Goal: Information Seeking & Learning: Learn about a topic

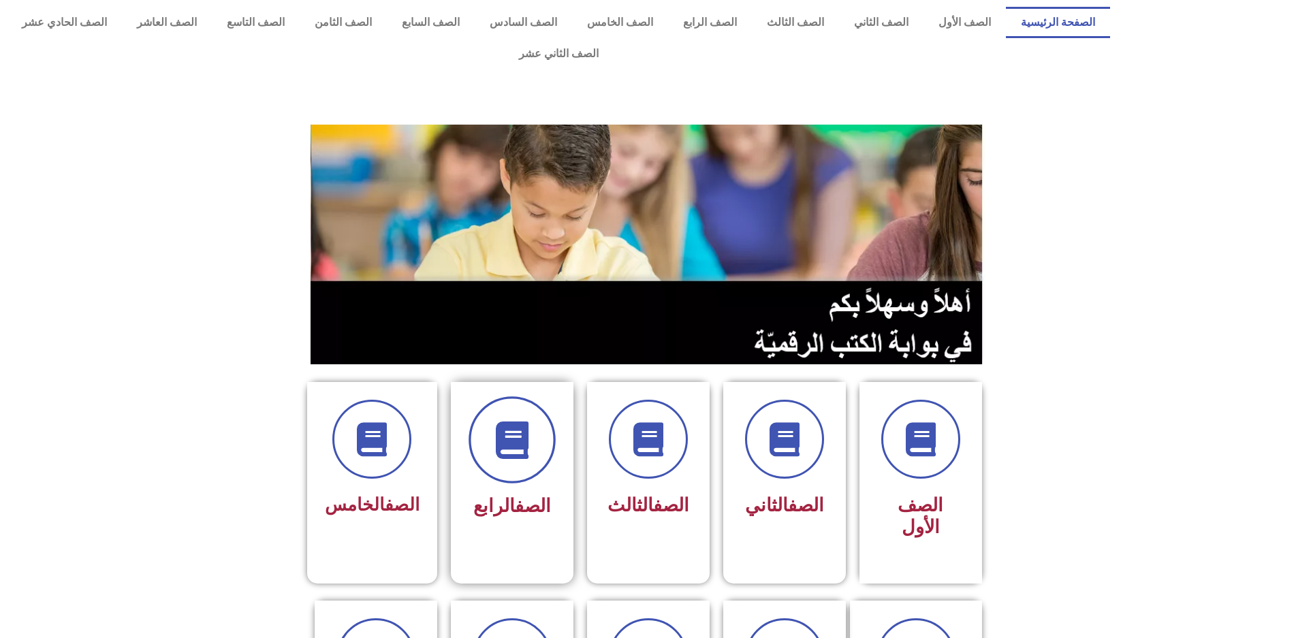
click at [513, 421] on icon at bounding box center [511, 439] width 37 height 37
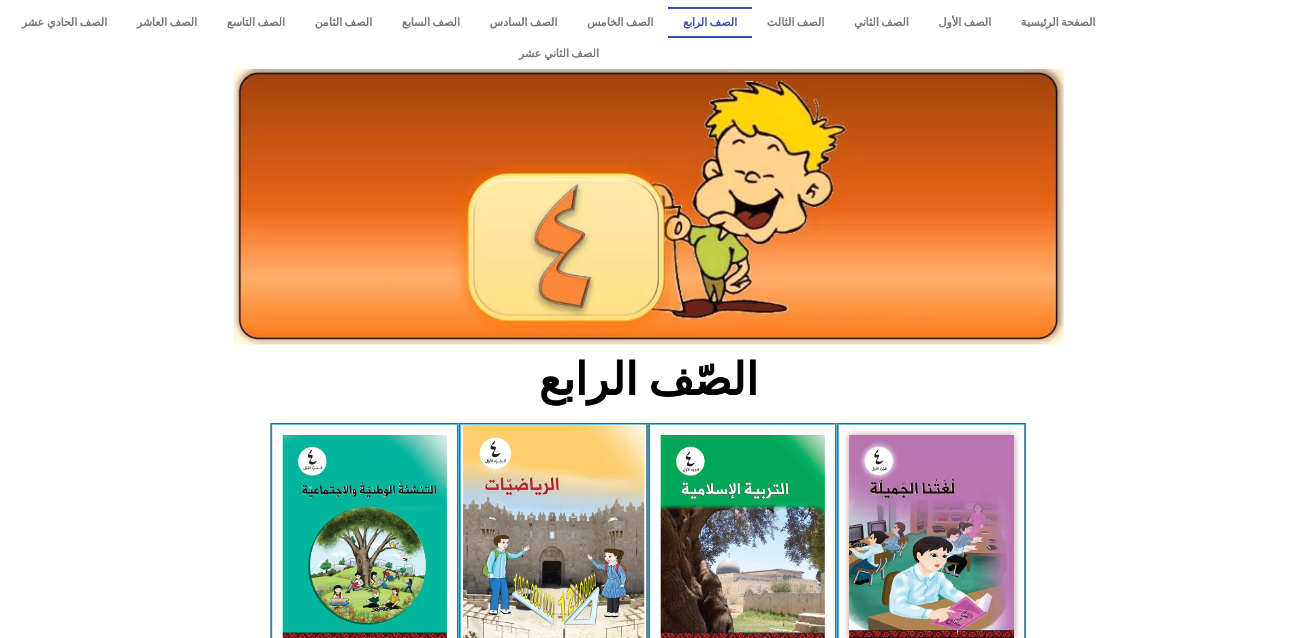
click at [551, 551] on img at bounding box center [553, 538] width 181 height 227
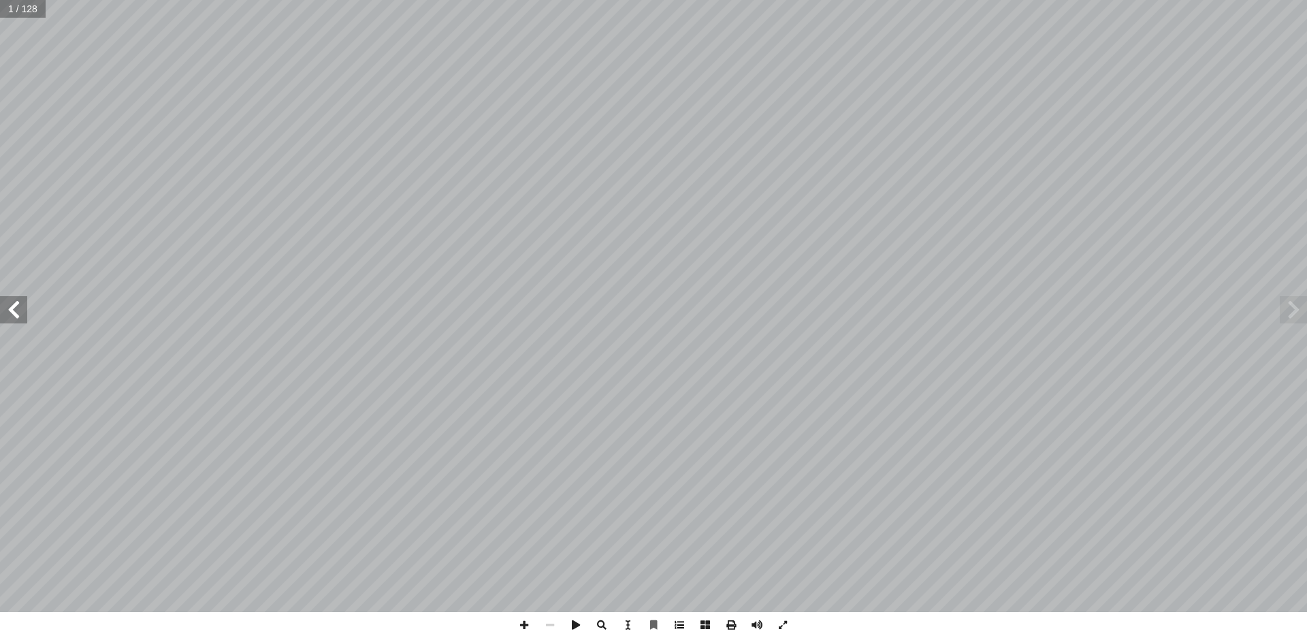
click at [681, 624] on span at bounding box center [679, 625] width 26 height 26
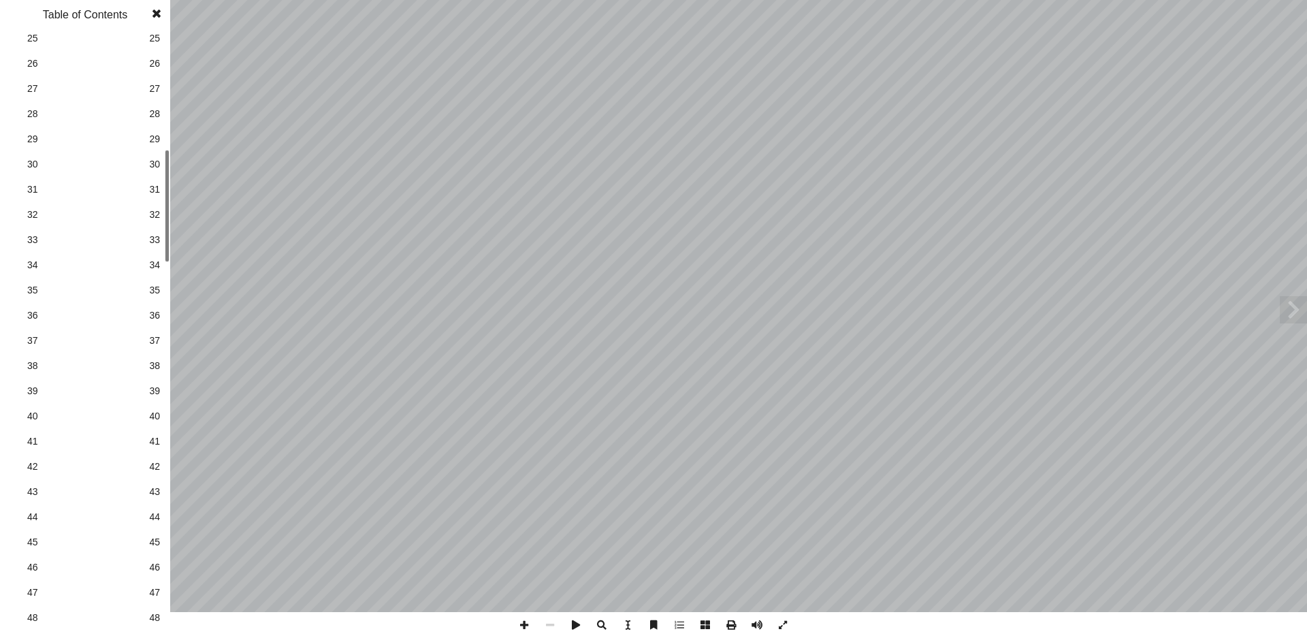
click at [152, 528] on link "44 44" at bounding box center [83, 516] width 153 height 25
click at [157, 5] on span at bounding box center [156, 13] width 25 height 27
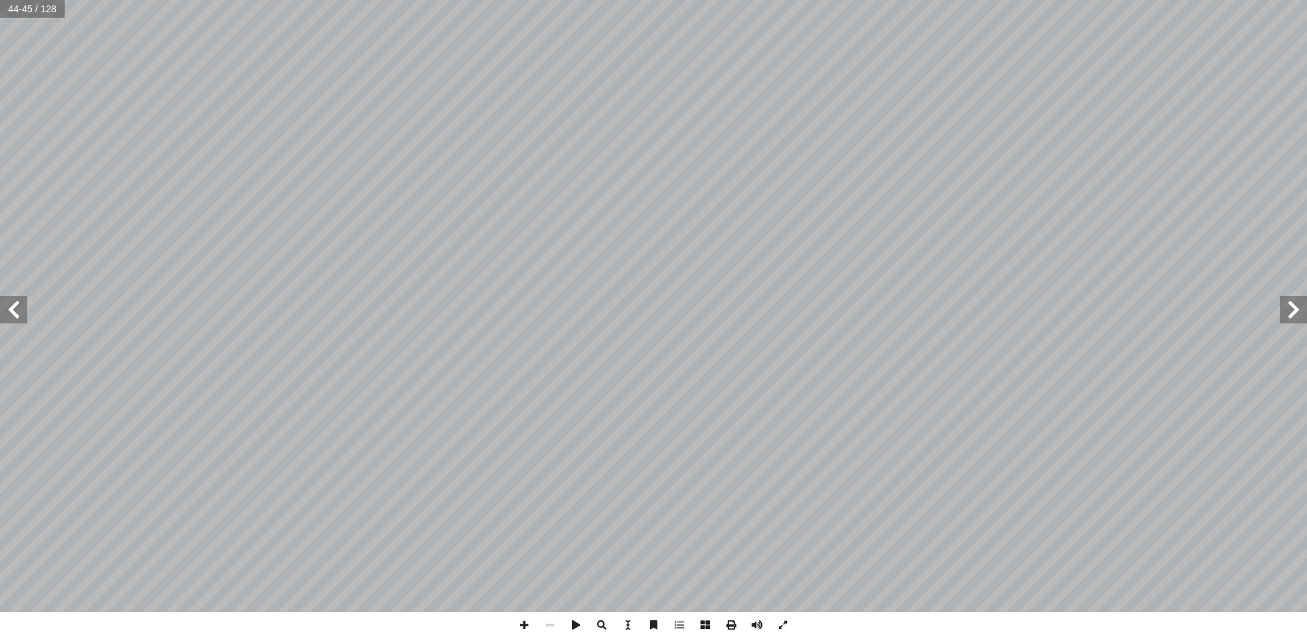
click at [1283, 315] on span at bounding box center [1293, 309] width 27 height 27
click at [788, 619] on span at bounding box center [783, 625] width 26 height 26
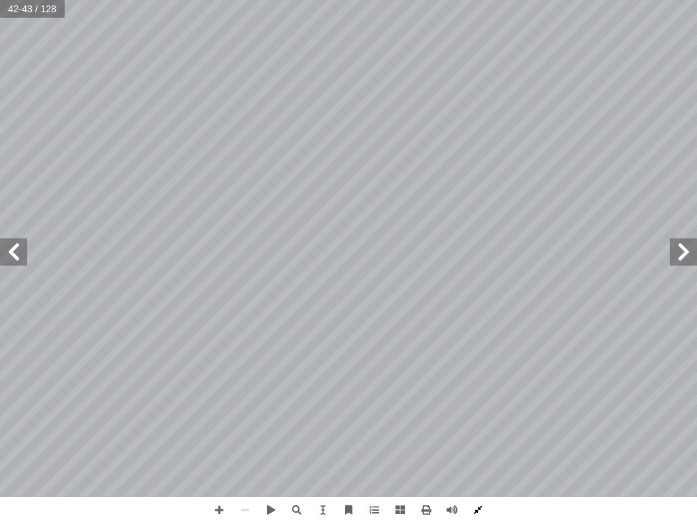
click at [483, 513] on span at bounding box center [478, 510] width 26 height 26
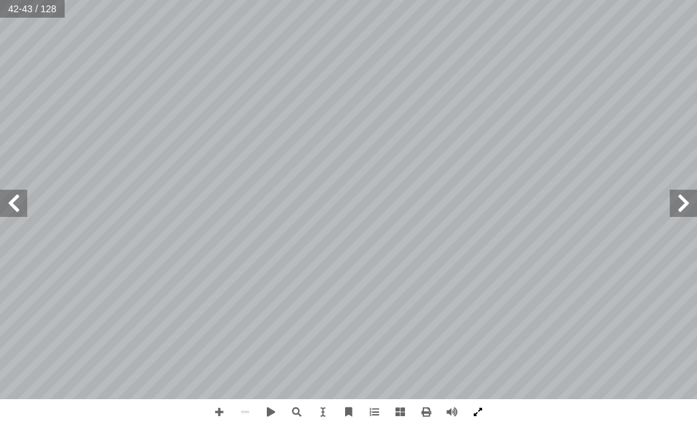
click at [481, 413] on span at bounding box center [478, 413] width 26 height 26
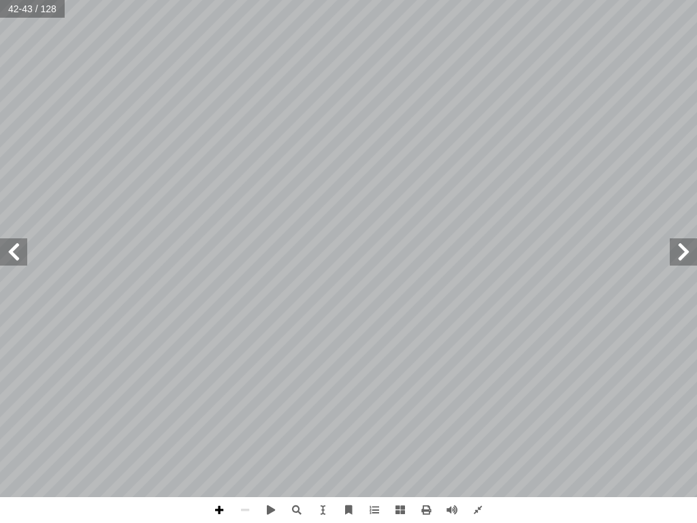
drag, startPoint x: 226, startPoint y: 510, endPoint x: 218, endPoint y: 509, distance: 8.3
click at [218, 509] on span at bounding box center [219, 510] width 26 height 26
